Goal: Task Accomplishment & Management: Use online tool/utility

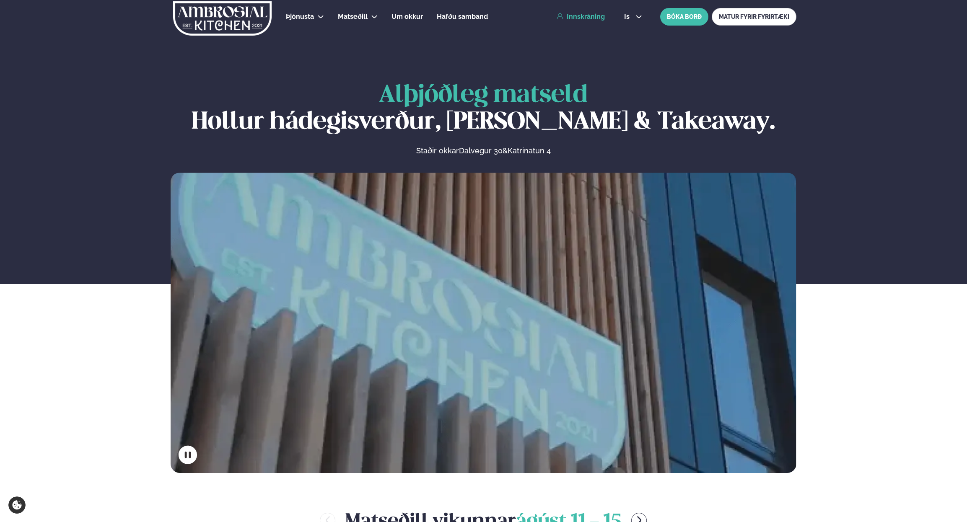
click at [592, 15] on link "Innskráning" at bounding box center [580, 17] width 48 height 8
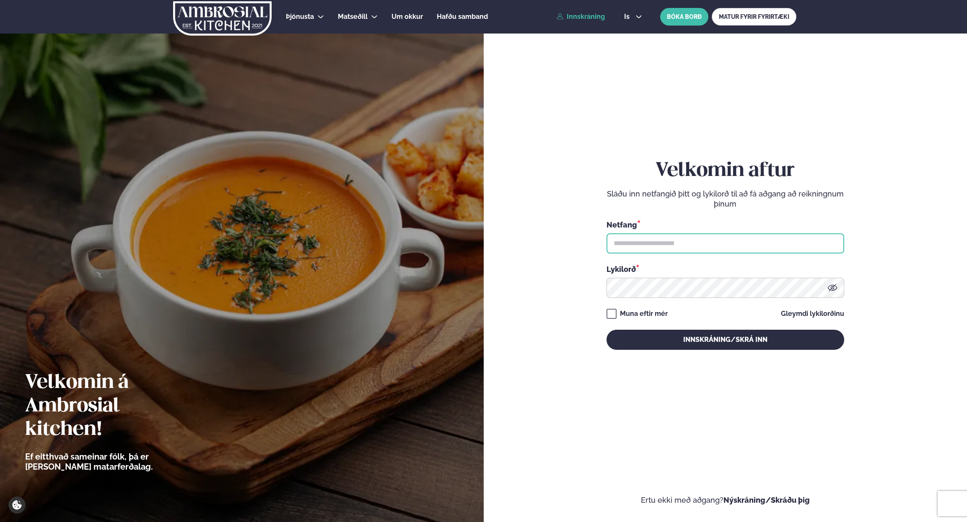
type input "**********"
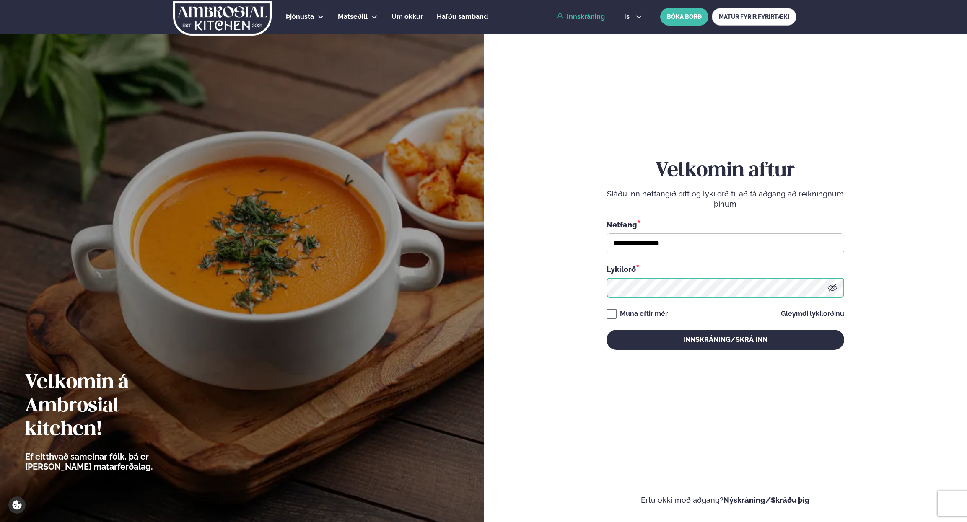
click at [725, 339] on button "Innskráning/Skrá inn" at bounding box center [725, 340] width 238 height 20
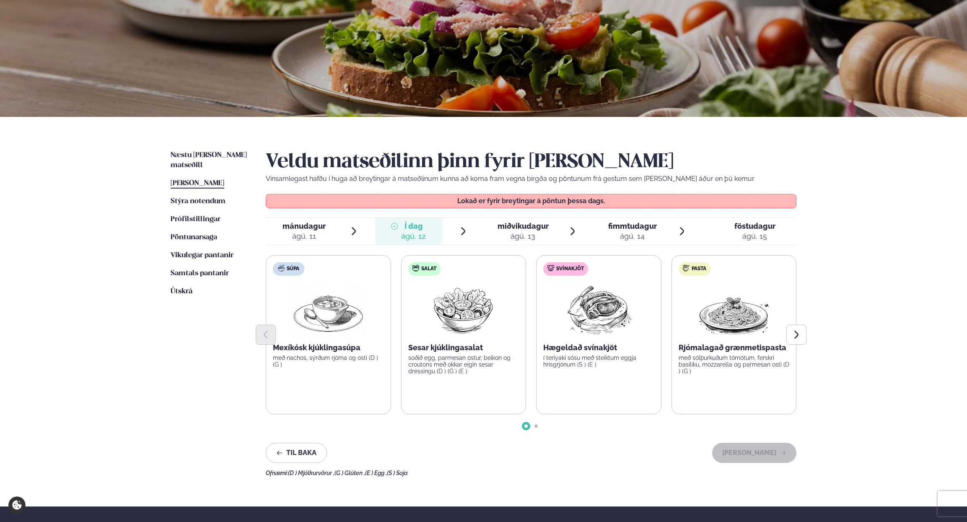
scroll to position [117, 0]
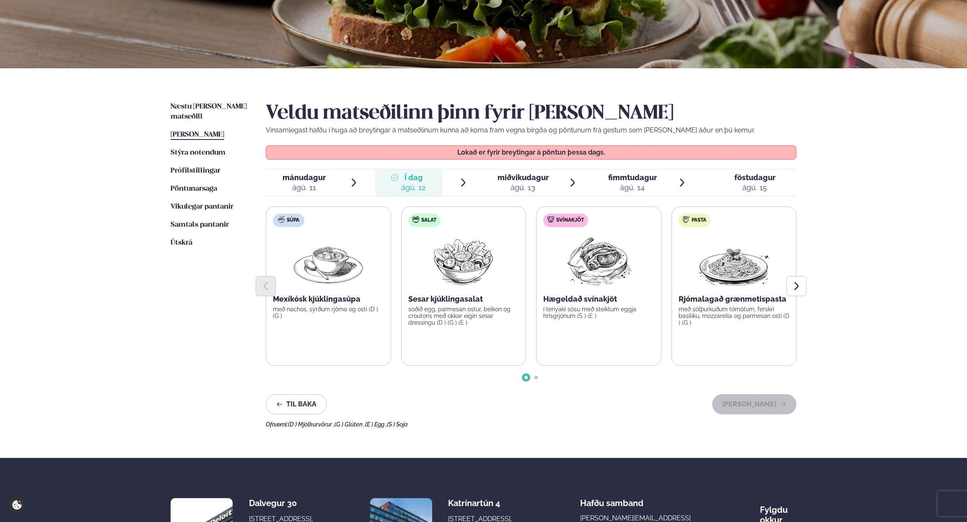
click at [542, 178] on span "miðvikudagur" at bounding box center [522, 177] width 51 height 9
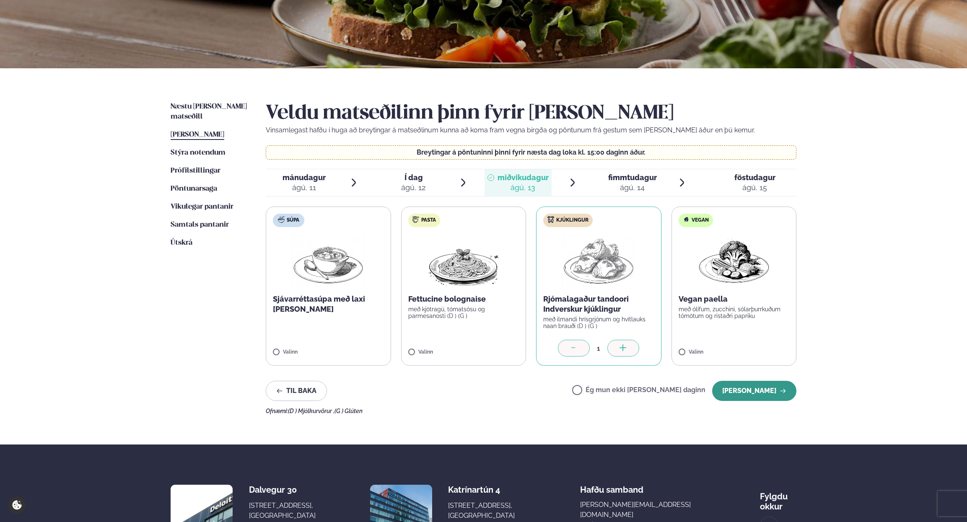
click at [758, 391] on button "[PERSON_NAME]" at bounding box center [754, 391] width 84 height 20
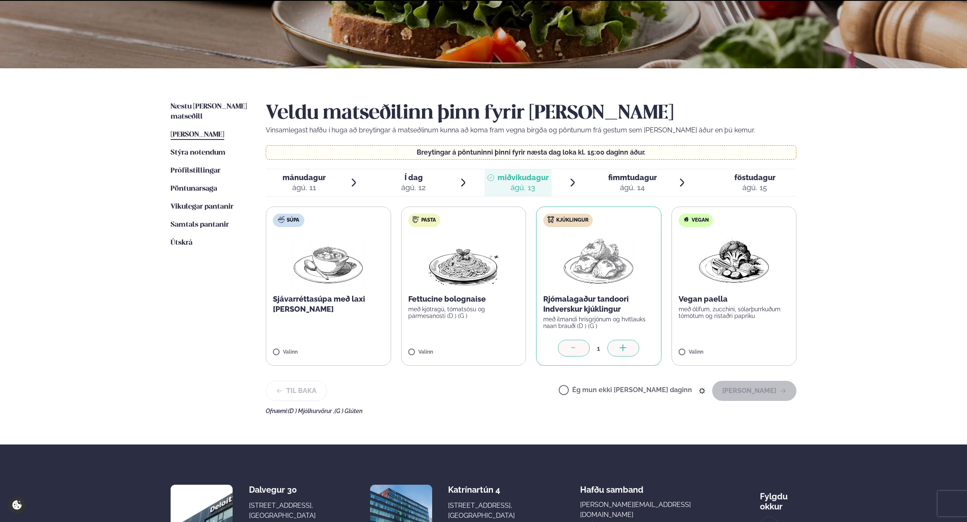
scroll to position [53, 0]
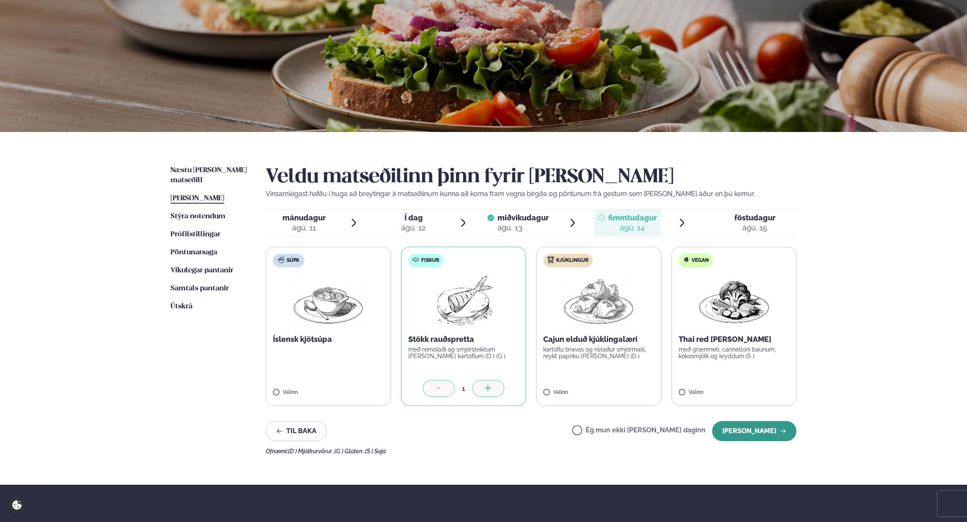
click at [756, 430] on button "[PERSON_NAME]" at bounding box center [754, 431] width 84 height 20
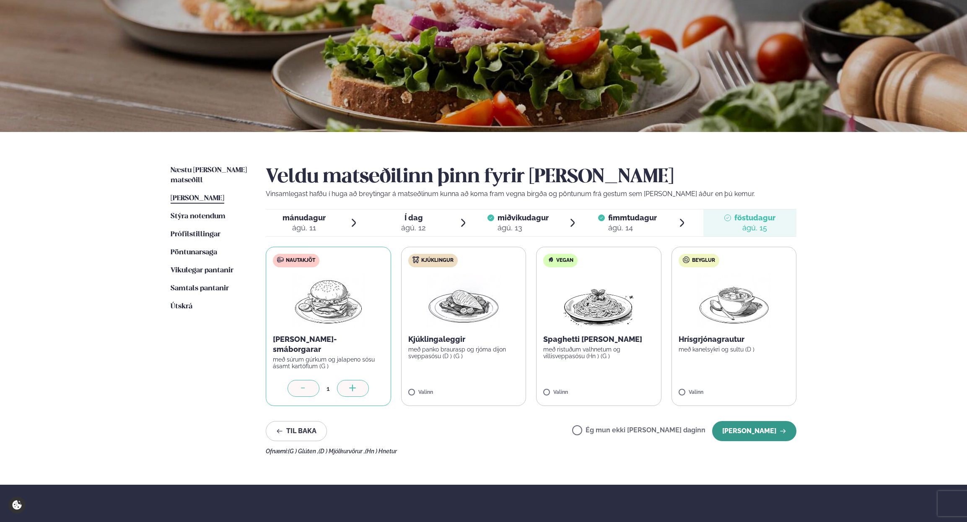
click at [753, 431] on button "[PERSON_NAME]" at bounding box center [754, 431] width 84 height 20
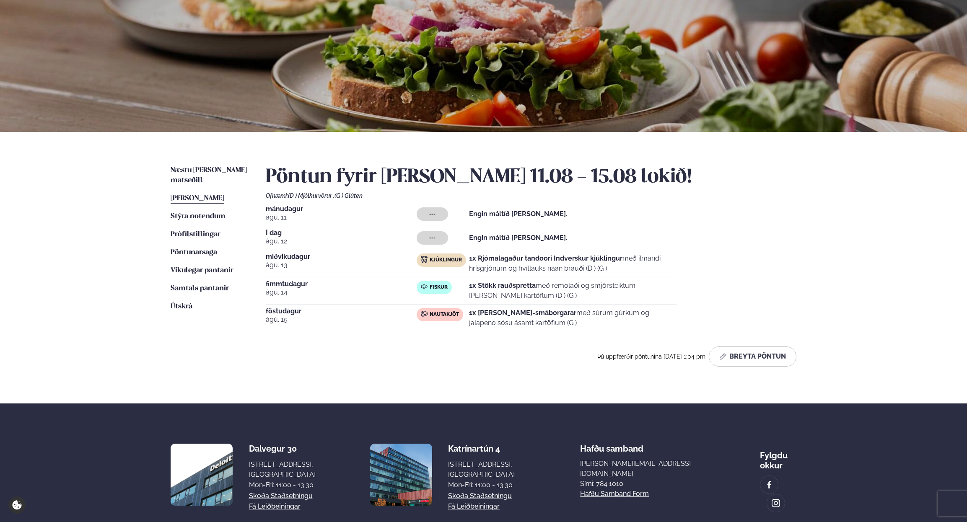
scroll to position [0, 0]
